Goal: Task Accomplishment & Management: Manage account settings

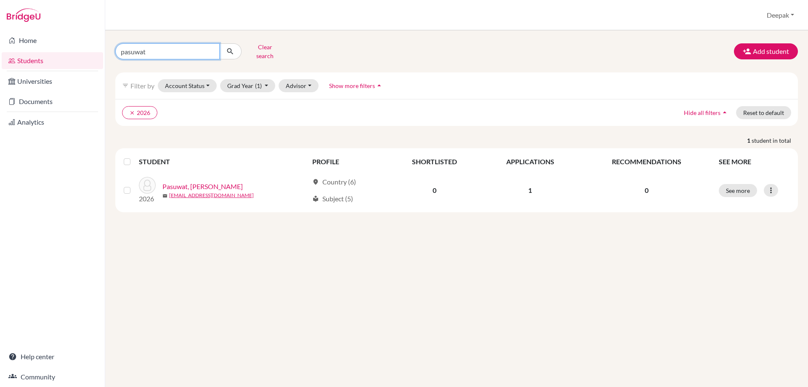
click at [213, 50] on input "pasuwat" at bounding box center [167, 51] width 104 height 16
click at [209, 47] on input "pasuwat" at bounding box center [167, 51] width 104 height 16
type input "saranda"
click button "submit" at bounding box center [230, 51] width 22 height 16
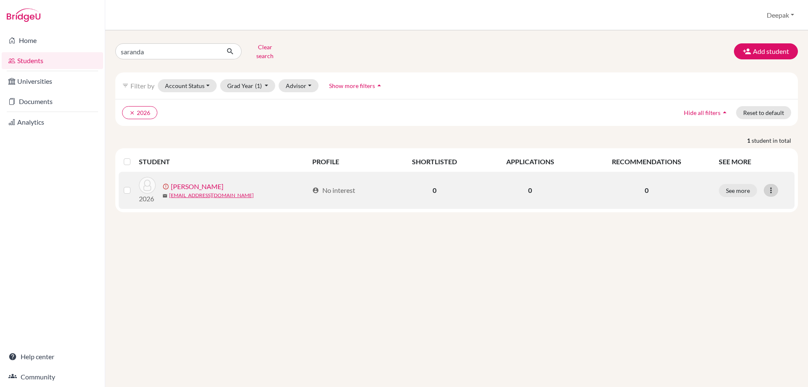
click at [768, 186] on icon at bounding box center [771, 190] width 8 height 8
click at [727, 201] on button "Edit student" at bounding box center [739, 207] width 76 height 13
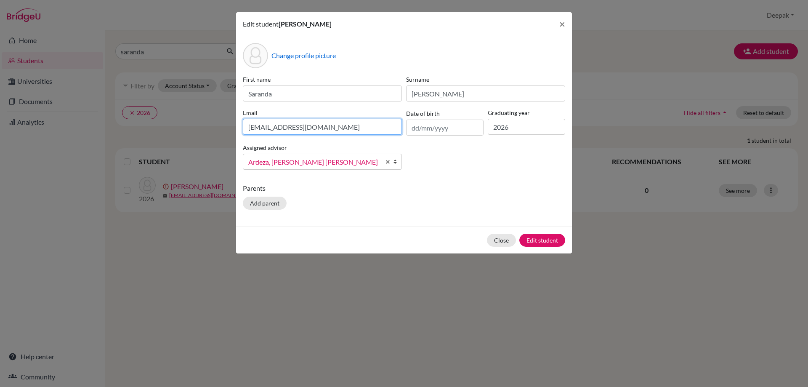
drag, startPoint x: 337, startPoint y: 128, endPoint x: 218, endPoint y: 126, distance: 118.7
click at [218, 126] on div "Edit student [PERSON_NAME] × Change profile picture First name [PERSON_NAME] Su…" at bounding box center [404, 193] width 808 height 387
click at [341, 159] on span "Ardeza, [PERSON_NAME] [PERSON_NAME]" at bounding box center [314, 162] width 132 height 11
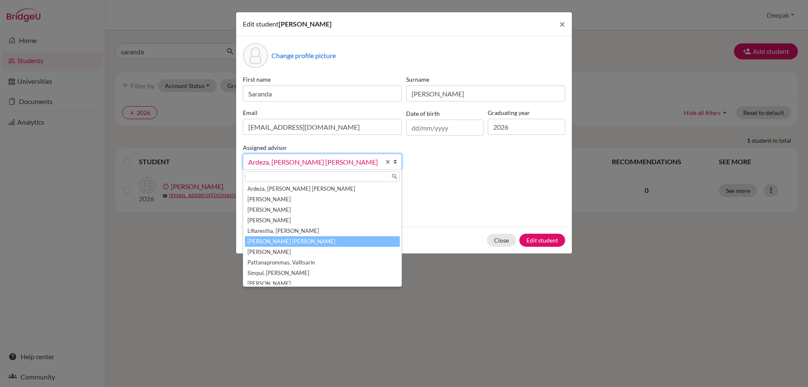
click at [335, 241] on li "[PERSON_NAME] [PERSON_NAME]" at bounding box center [322, 241] width 155 height 11
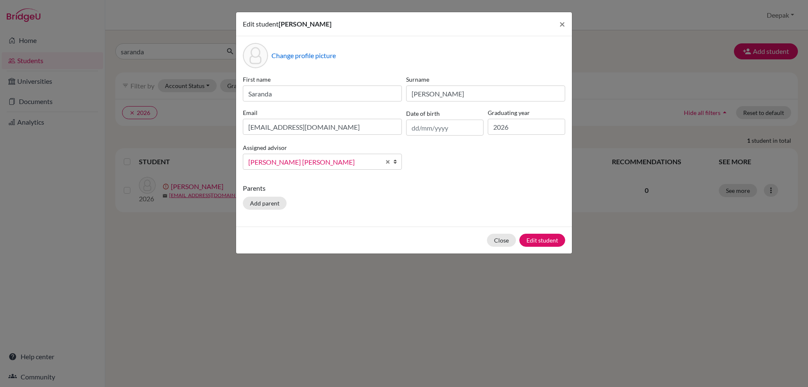
click at [314, 162] on span "[PERSON_NAME] [PERSON_NAME]" at bounding box center [314, 162] width 132 height 11
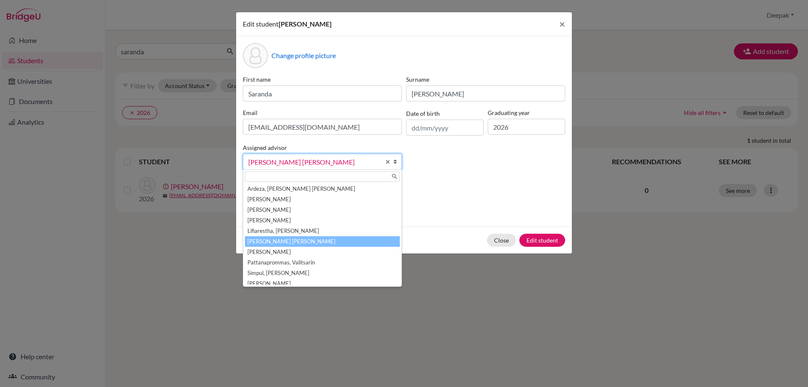
click at [314, 239] on li "[PERSON_NAME] [PERSON_NAME]" at bounding box center [322, 241] width 155 height 11
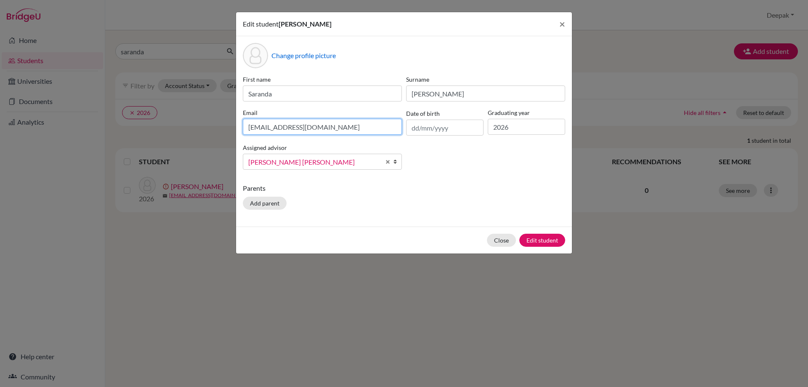
click at [318, 124] on input "[EMAIL_ADDRESS][DOMAIN_NAME]" at bounding box center [322, 127] width 159 height 16
drag, startPoint x: 323, startPoint y: 124, endPoint x: 238, endPoint y: 118, distance: 84.8
click at [238, 118] on div "Change profile picture First name [PERSON_NAME] Surname [PERSON_NAME] Email [EM…" at bounding box center [404, 131] width 336 height 190
type input "[EMAIL_ADDRESS][DOMAIN_NAME]"
click at [447, 149] on div "First name [PERSON_NAME] [PERSON_NAME] [PERSON_NAME][EMAIL_ADDRESS][DOMAIN_NAME…" at bounding box center [404, 125] width 327 height 101
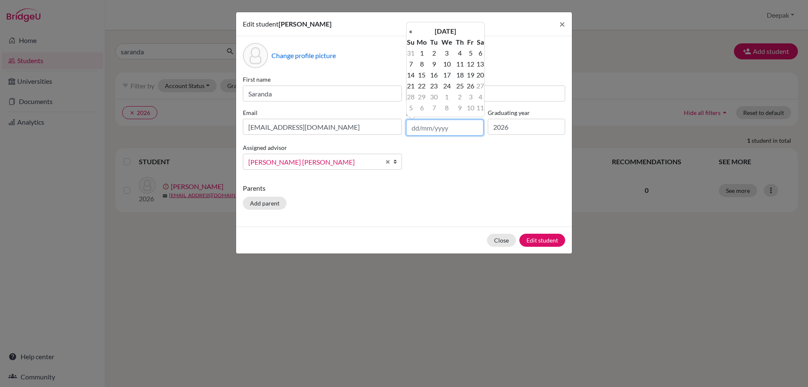
click at [444, 128] on input "text" at bounding box center [444, 128] width 77 height 16
click at [410, 31] on th "«" at bounding box center [411, 31] width 8 height 11
click at [411, 29] on th "«" at bounding box center [411, 31] width 8 height 11
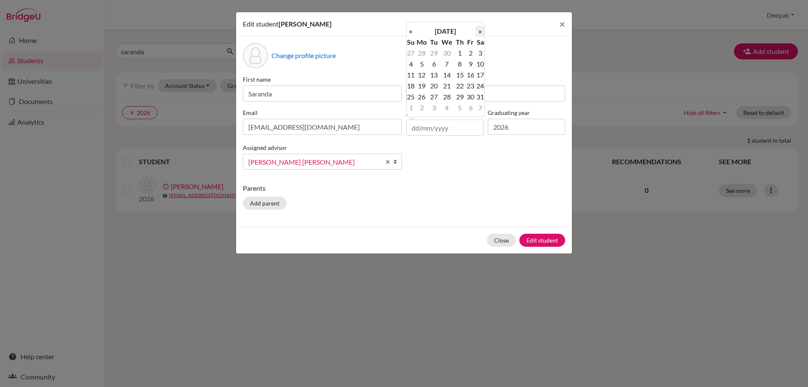
click at [479, 30] on th "»" at bounding box center [480, 31] width 8 height 11
click at [447, 96] on td "27" at bounding box center [446, 96] width 15 height 11
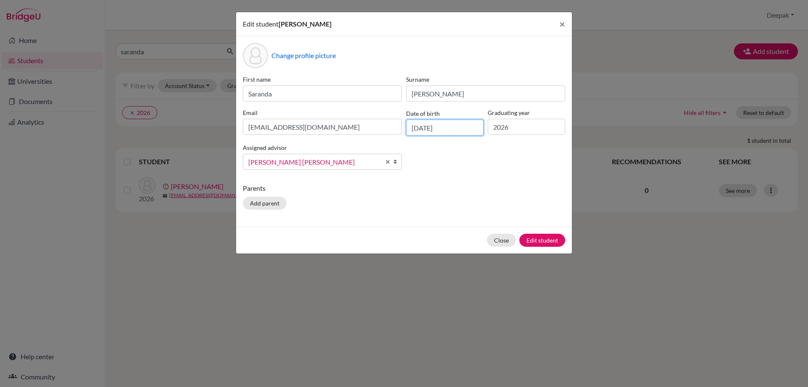
click at [461, 125] on input "[DATE]" at bounding box center [444, 128] width 77 height 16
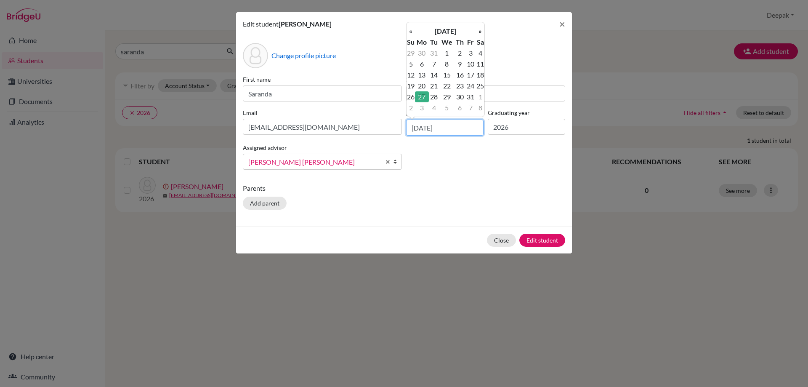
type input "[DATE]"
click at [438, 162] on div "First name [PERSON_NAME] [PERSON_NAME] [PERSON_NAME][EMAIL_ADDRESS][DOMAIN_NAME…" at bounding box center [404, 125] width 327 height 101
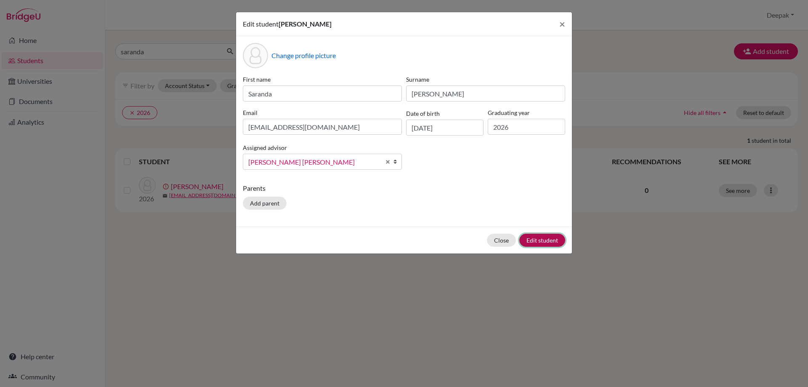
click at [536, 240] on button "Edit student" at bounding box center [542, 240] width 46 height 13
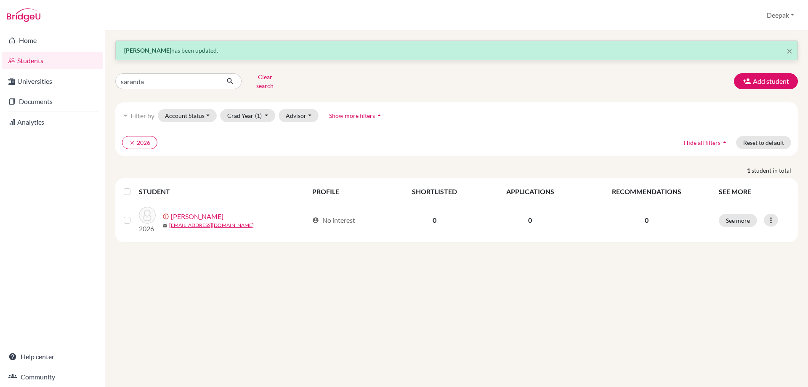
click at [262, 284] on div "× [PERSON_NAME] has been updated. saranda Clear search Add student filter_list …" at bounding box center [456, 208] width 703 height 356
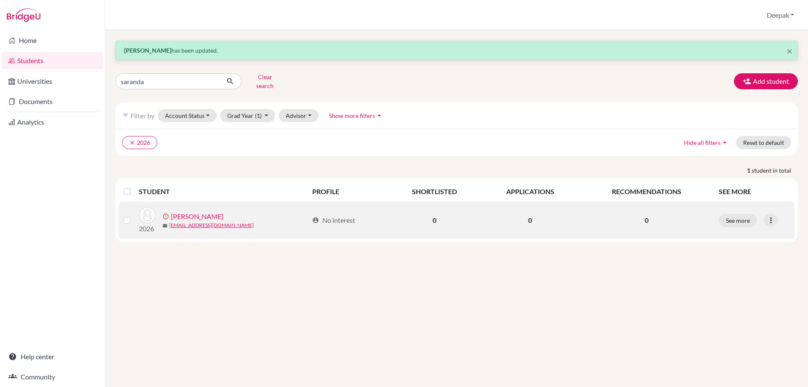
click at [201, 211] on link "[PERSON_NAME]" at bounding box center [197, 216] width 53 height 10
